Goal: Information Seeking & Learning: Learn about a topic

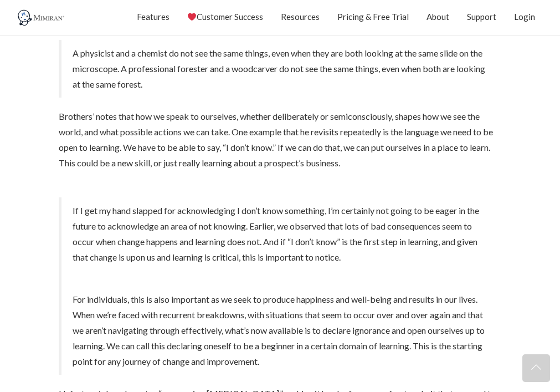
scroll to position [706, 0]
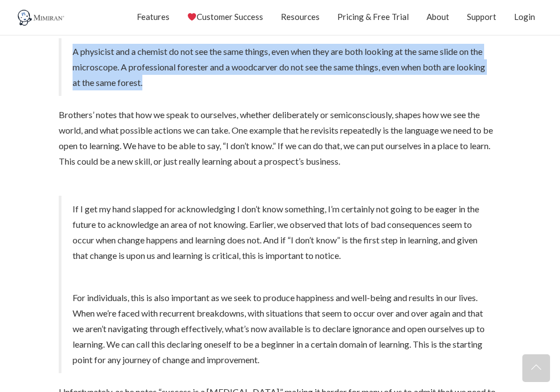
drag, startPoint x: 179, startPoint y: 85, endPoint x: 66, endPoint y: 51, distance: 117.9
click at [67, 51] on blockquote "A physicist and a chemist do not see the same things, even when they are both l…" at bounding box center [280, 67] width 443 height 58
copy p "A physicist and a chemist do not see the same things, even when they are both l…"
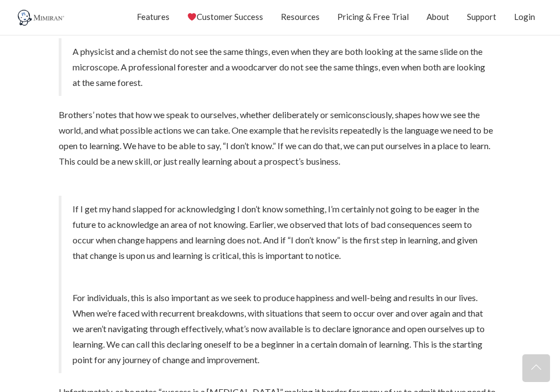
click at [99, 125] on p "Brothers’ notes that how we speak to ourselves, whether deliberately or semicon…" at bounding box center [280, 138] width 443 height 62
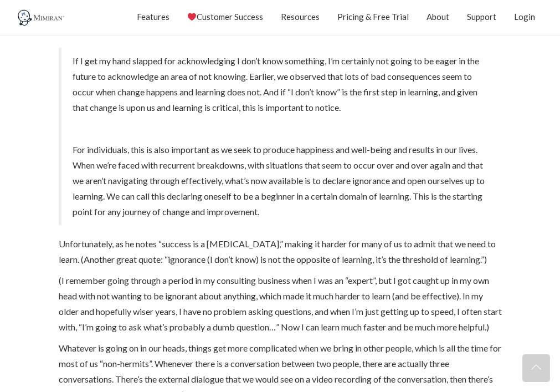
scroll to position [854, 0]
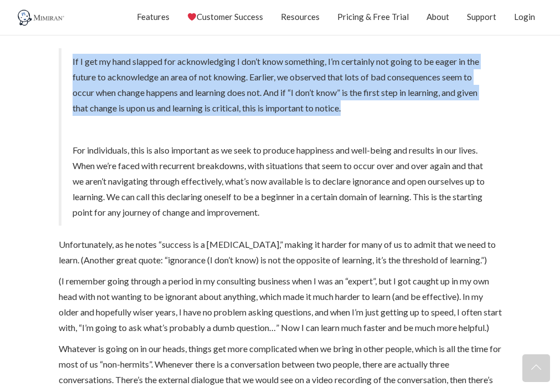
drag, startPoint x: 71, startPoint y: 61, endPoint x: 382, endPoint y: 104, distance: 313.7
click at [383, 105] on blockquote "If I get my hand slapped for acknowledging I don’t know something, I’m certainl…" at bounding box center [280, 136] width 443 height 177
copy p "If I get my hand slapped for acknowledging I don’t know something, I’m certainl…"
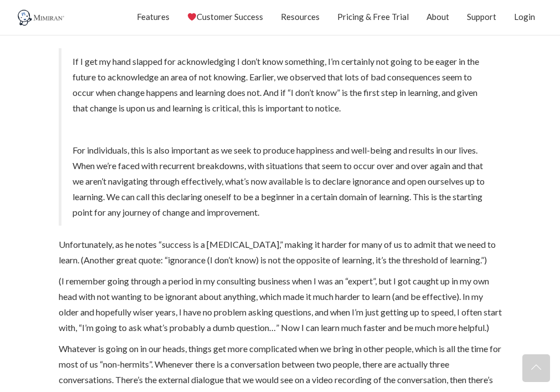
click at [168, 134] on p at bounding box center [282, 129] width 418 height 16
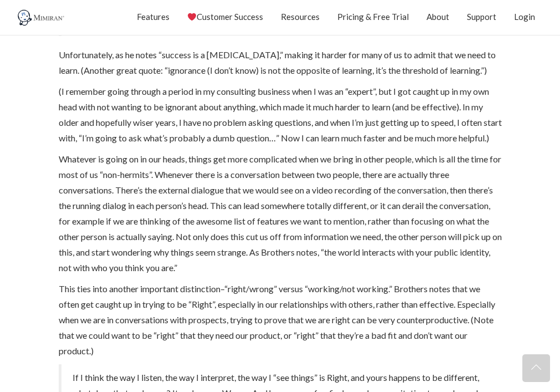
scroll to position [1047, 0]
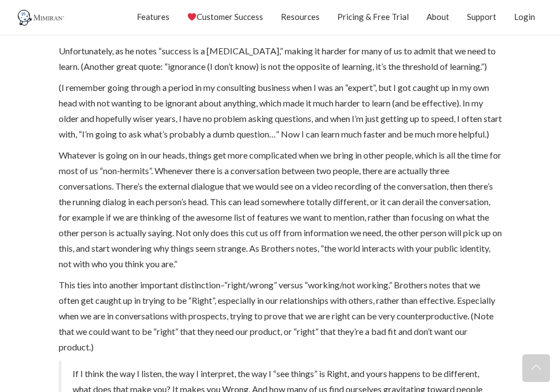
drag, startPoint x: 492, startPoint y: 68, endPoint x: 172, endPoint y: 69, distance: 320.2
click at [172, 68] on p "Unfortunately, as he notes “success is a [MEDICAL_DATA],” making it harder for …" at bounding box center [280, 58] width 443 height 31
copy p "ignorance (I don’t know) is not the opposite of learning, it’s the threshold of…"
click at [154, 84] on p "(I remember going through a period in my consulting business when I was an “exp…" at bounding box center [280, 111] width 443 height 62
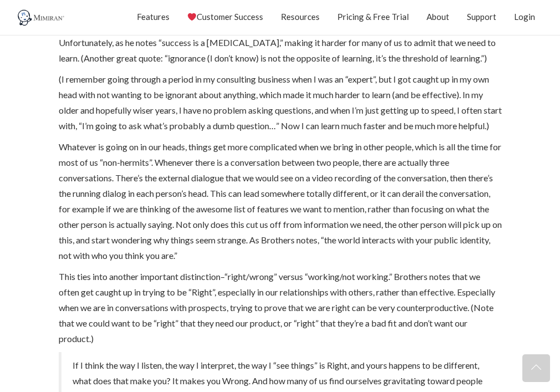
scroll to position [1055, 0]
click at [57, 82] on div "Posted by [PERSON_NAME] on [DATE] | Featured [PERSON_NAME] Brothers’ book, Lang…" at bounding box center [280, 244] width 460 height 2191
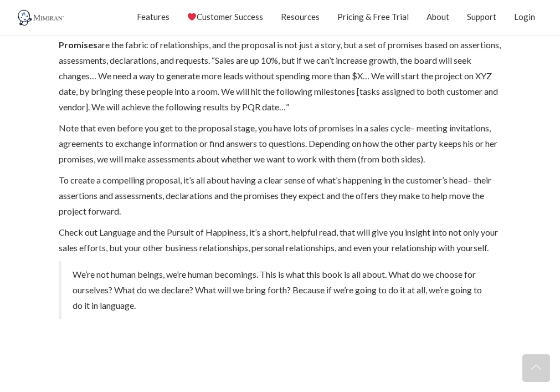
scroll to position [1984, 0]
